Goal: Find contact information: Find contact information

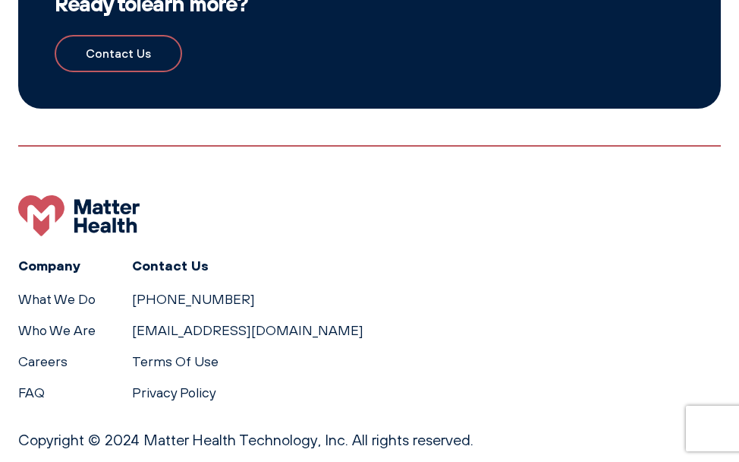
scroll to position [3384, 0]
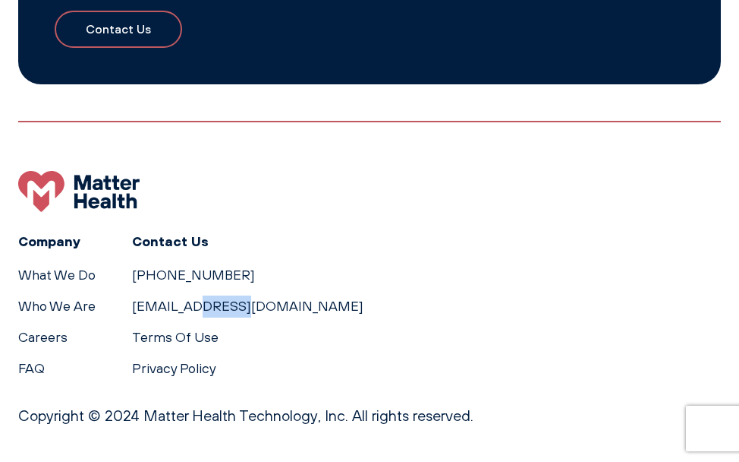
drag, startPoint x: 328, startPoint y: 309, endPoint x: 125, endPoint y: 306, distance: 203.5
click at [125, 306] on div "Company What We Do Who We Are Careers FAQ Contact Us 615-570-2330 Support@Matte…" at bounding box center [369, 304] width 703 height 149
click at [339, 314] on div "Company What We Do Who We Are Careers FAQ Contact Us 615-570-2330 Support@Matte…" at bounding box center [369, 304] width 703 height 149
drag, startPoint x: 339, startPoint y: 303, endPoint x: 129, endPoint y: 301, distance: 209.5
click at [129, 301] on div "Company What We Do Who We Are Careers FAQ Contact Us 615-570-2330 Support@Matte…" at bounding box center [369, 304] width 703 height 149
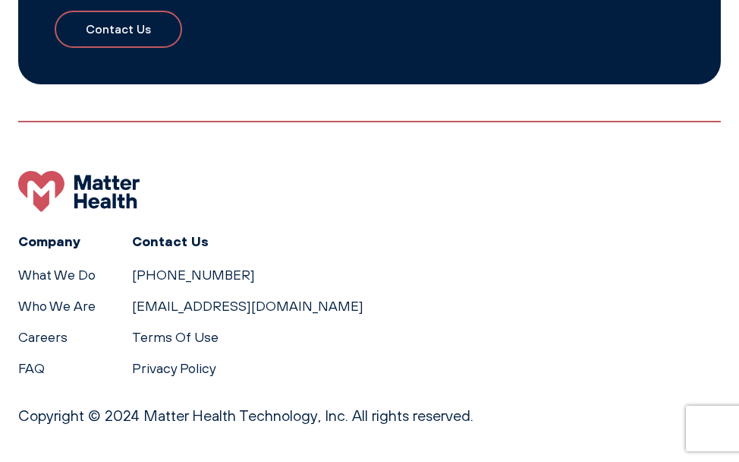
copy link "[EMAIL_ADDRESS][DOMAIN_NAME]"
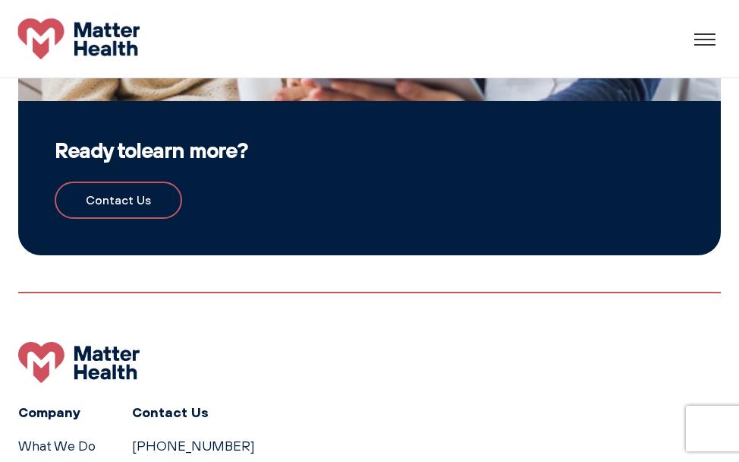
scroll to position [3202, 0]
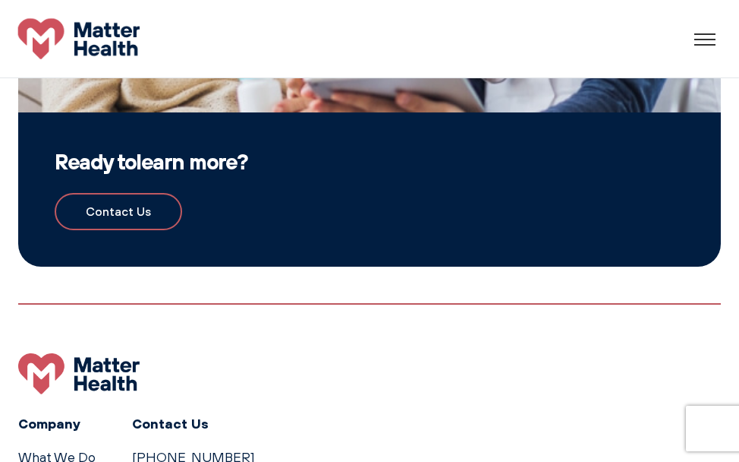
click at [124, 200] on link "Contact Us" at bounding box center [119, 212] width 128 height 38
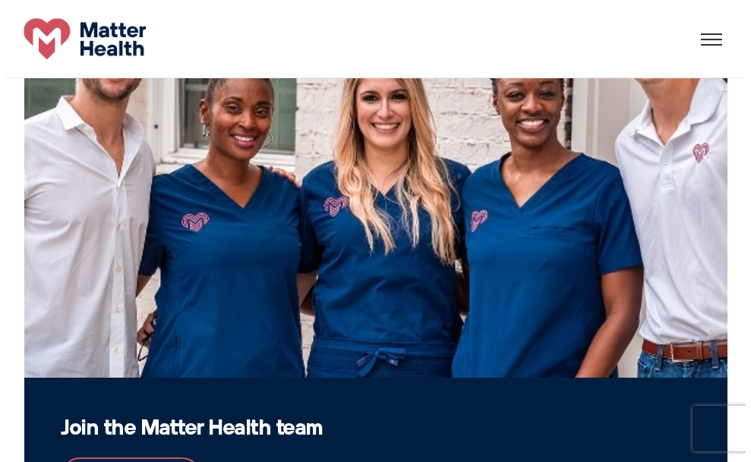
scroll to position [1078, 0]
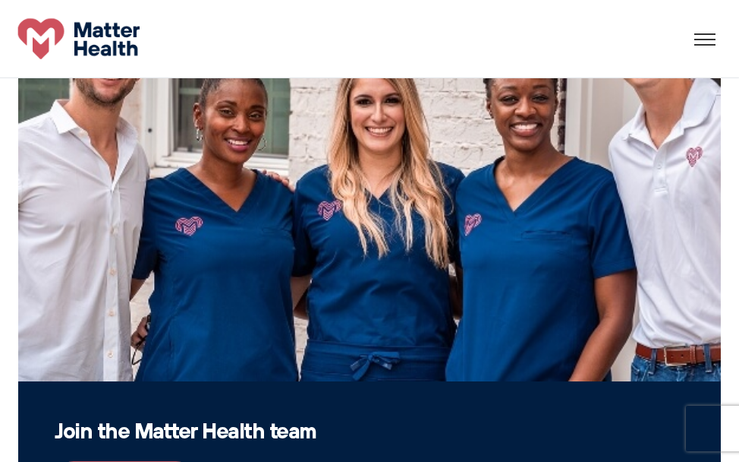
click at [708, 21] on div "What We Do Who We Are FAQ Careers Contact Us" at bounding box center [369, 38] width 739 height 41
click at [705, 36] on div at bounding box center [706, 38] width 30 height 23
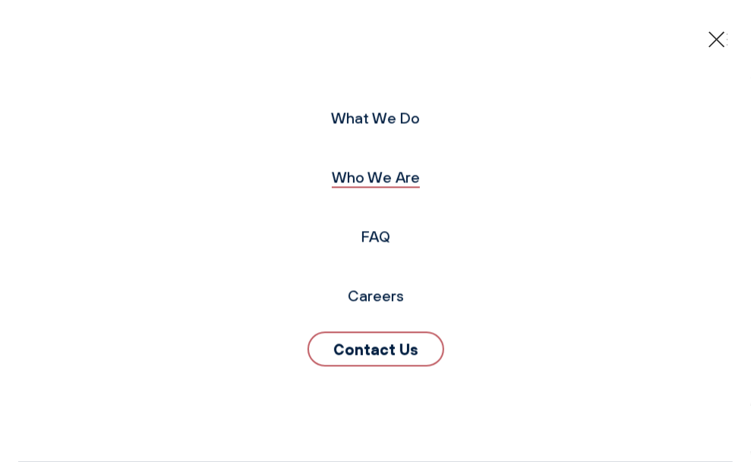
click at [369, 171] on link "Who We Are" at bounding box center [376, 177] width 88 height 19
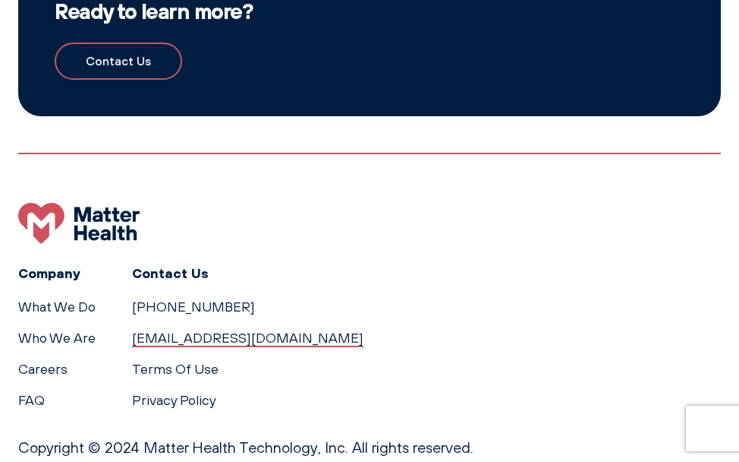
scroll to position [2074, 0]
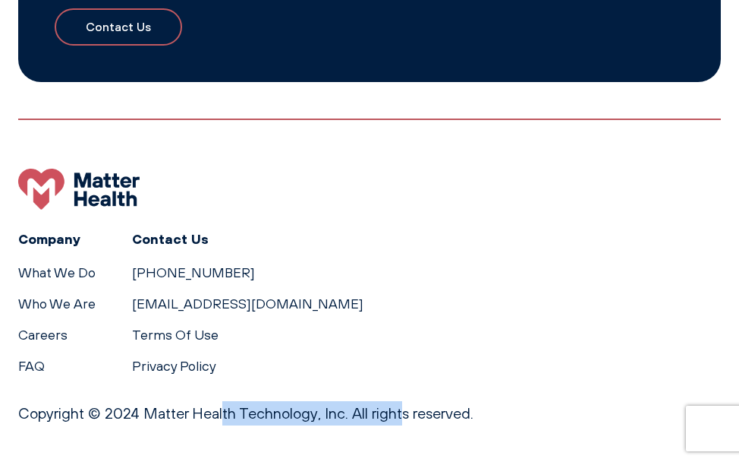
drag, startPoint x: 340, startPoint y: 412, endPoint x: 147, endPoint y: 408, distance: 192.9
click at [147, 408] on p "Copyright © 2024 Matter Health Technology, Inc. All rights reserved." at bounding box center [369, 413] width 703 height 24
copy p "Matter Health Technology, Inc"
